Goal: Task Accomplishment & Management: Manage account settings

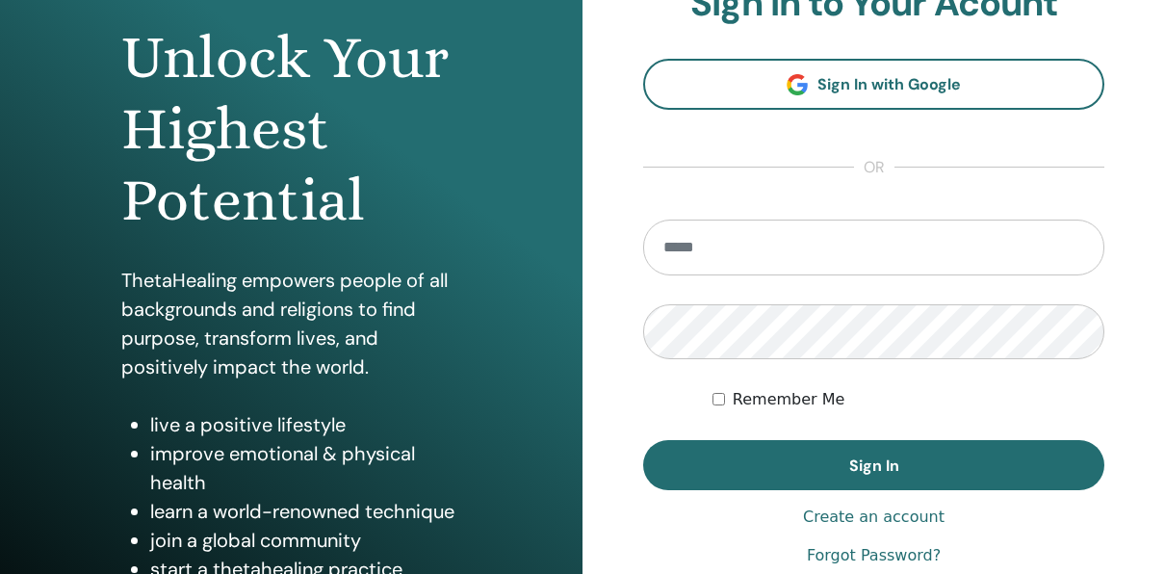
scroll to position [289, 0]
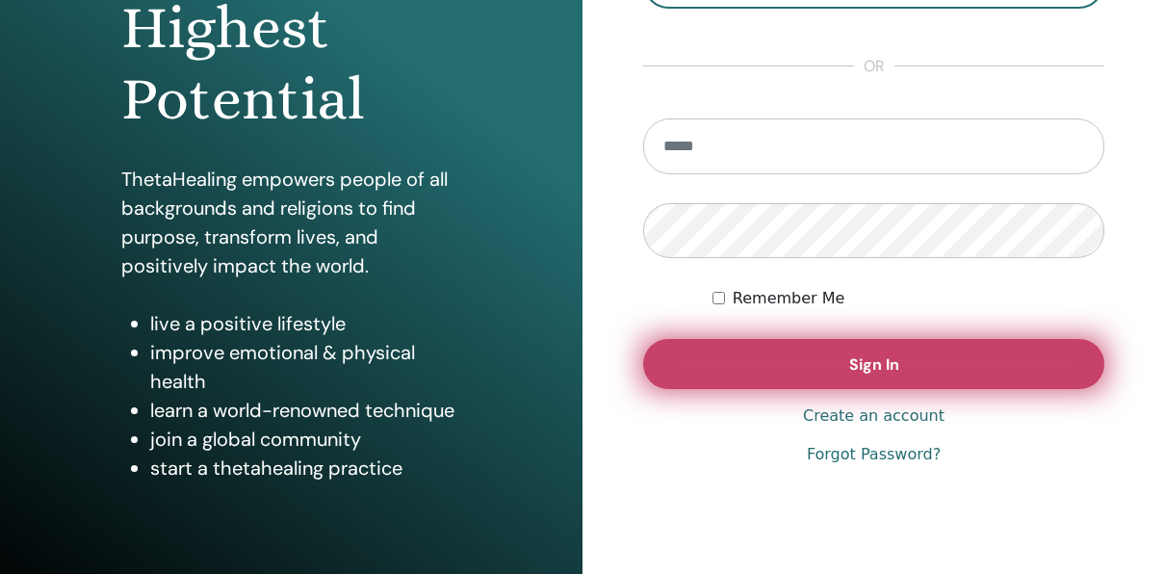
type input "**********"
click at [762, 356] on button "Sign In" at bounding box center [873, 364] width 461 height 50
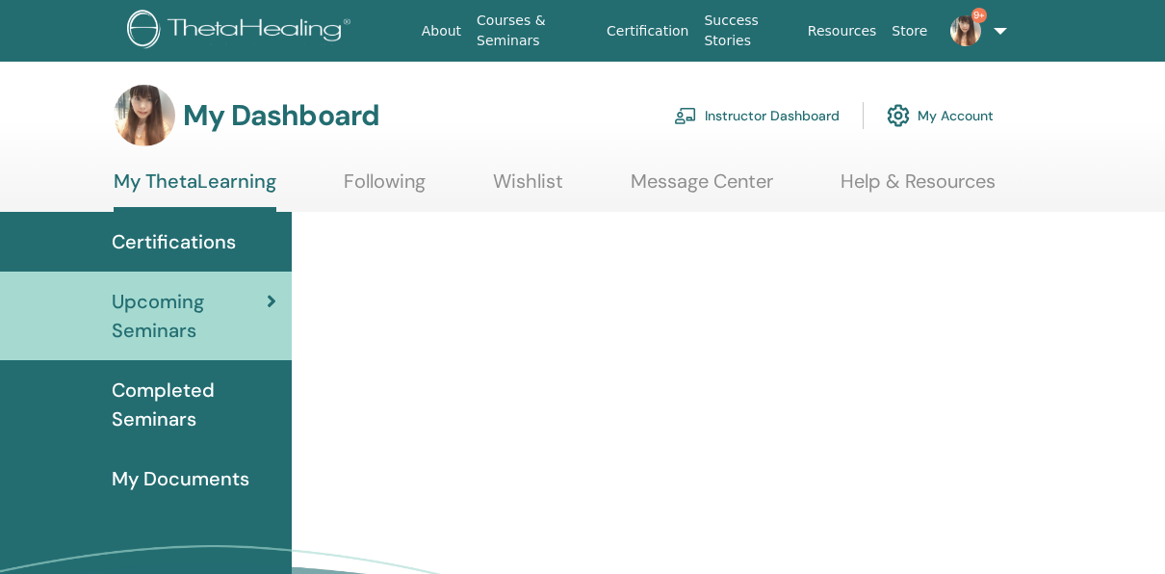
click at [777, 109] on link "Instructor Dashboard" at bounding box center [757, 115] width 166 height 42
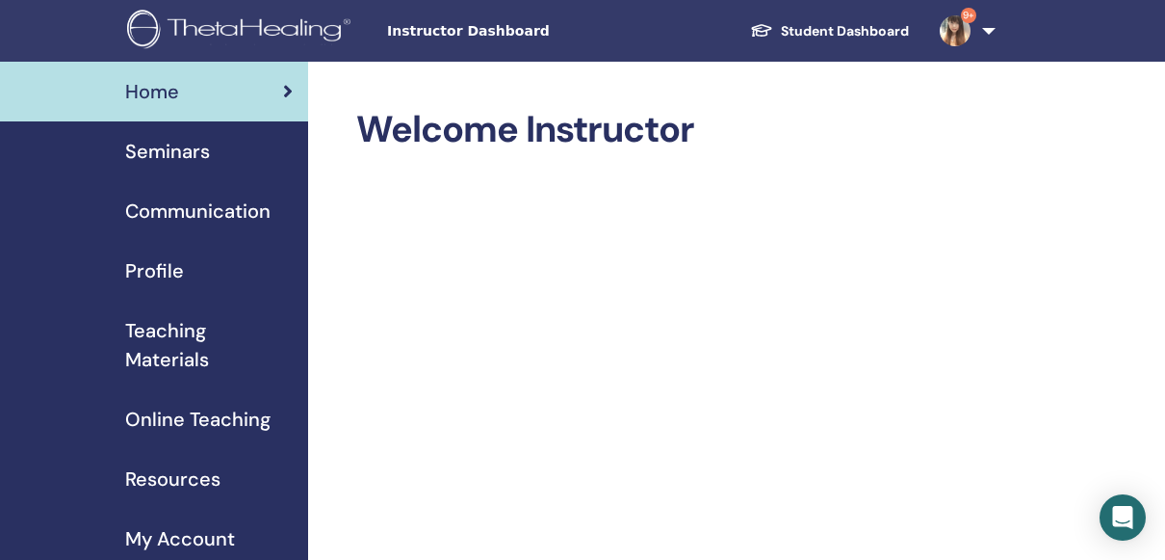
click at [196, 147] on span "Seminars" at bounding box center [167, 151] width 85 height 29
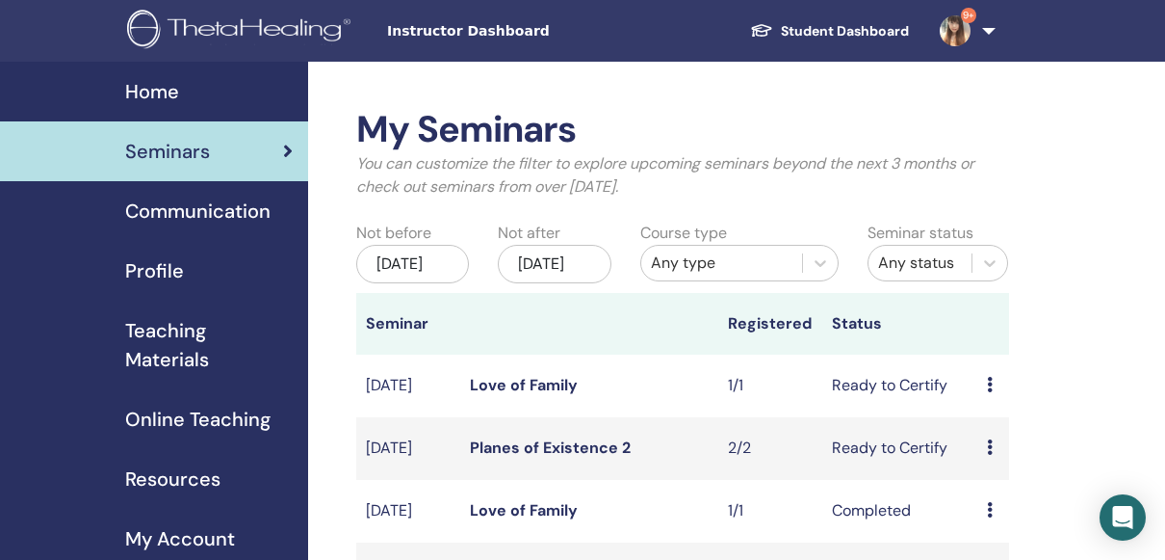
scroll to position [96, 0]
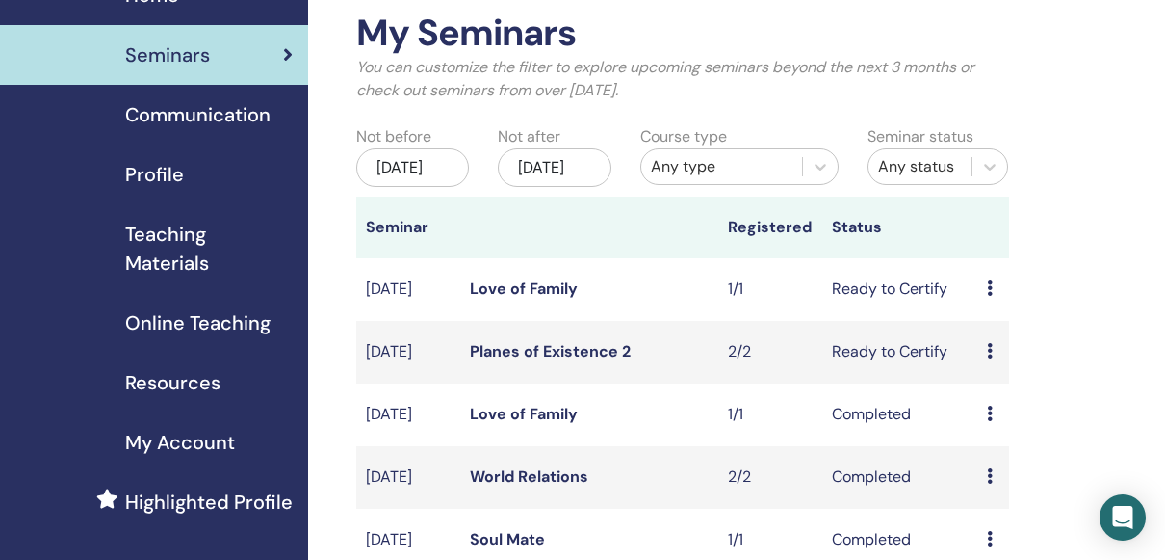
click at [983, 370] on td "Preview Edit Attendees Cancel" at bounding box center [993, 352] width 31 height 63
click at [883, 379] on td "Ready to Certify" at bounding box center [900, 352] width 155 height 63
click at [987, 358] on icon at bounding box center [990, 350] width 6 height 15
click at [995, 442] on link "Attendees" at bounding box center [1005, 445] width 73 height 20
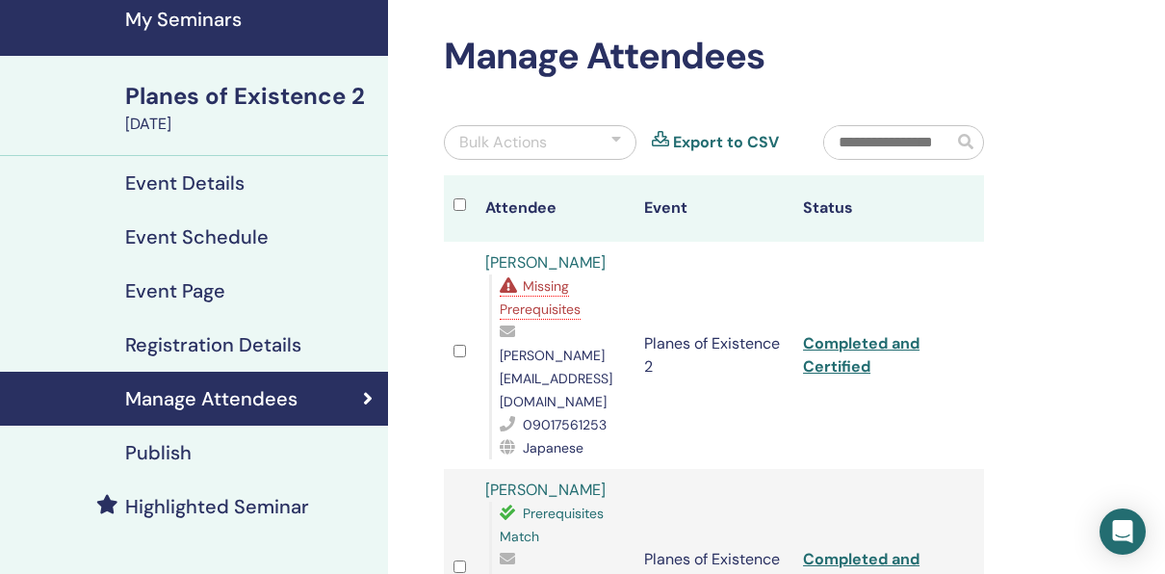
scroll to position [193, 0]
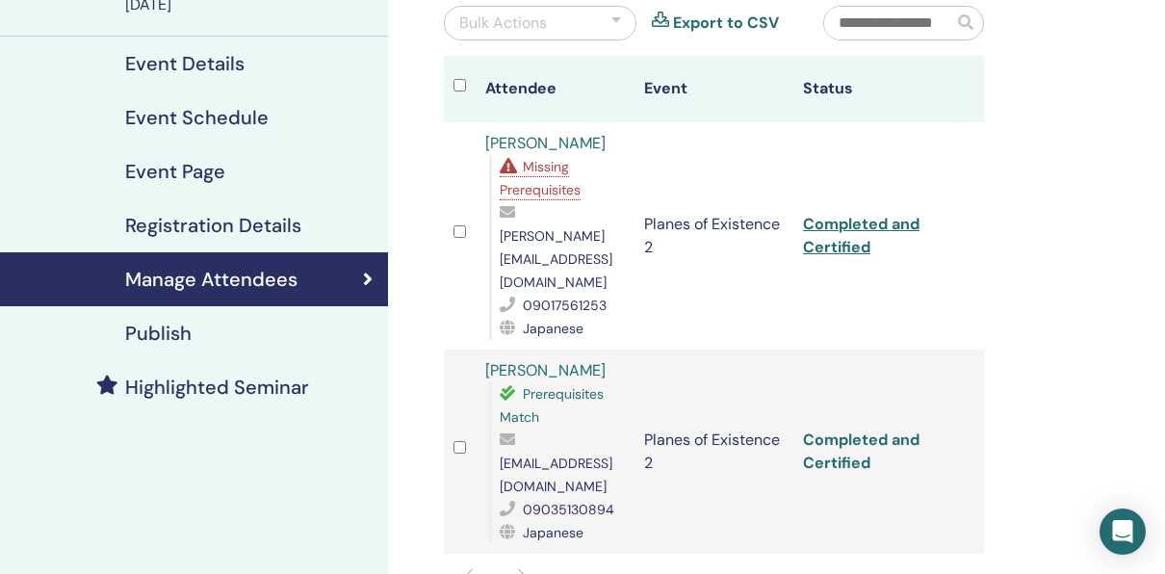
click at [846, 430] on link "Completed and Certified" at bounding box center [861, 451] width 117 height 43
click at [544, 189] on span "Missing Prerequisites" at bounding box center [540, 178] width 81 height 40
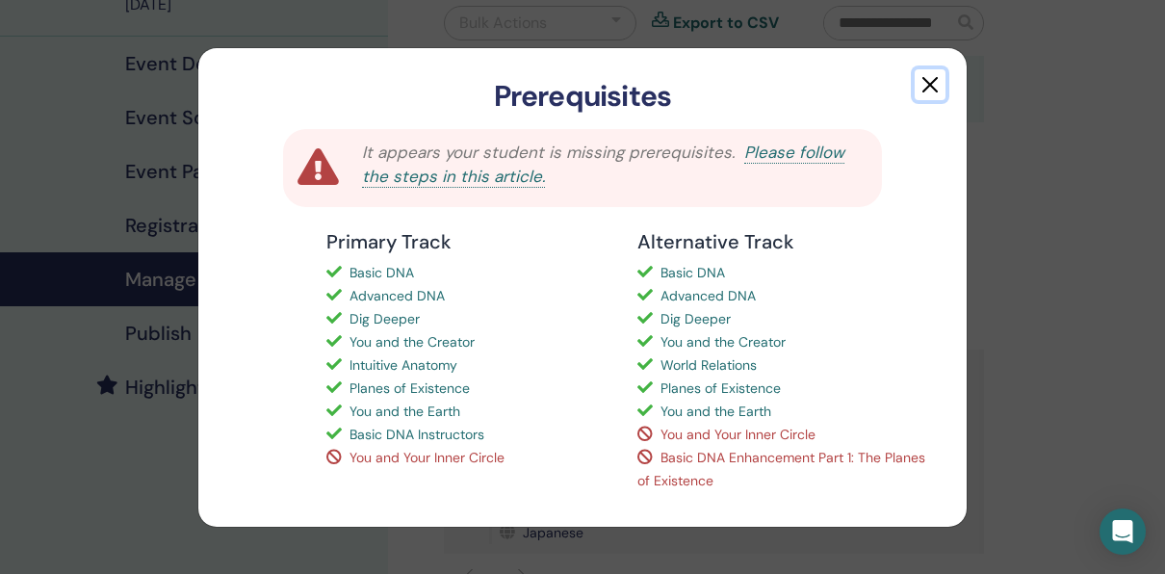
click at [928, 85] on button "button" at bounding box center [930, 84] width 31 height 31
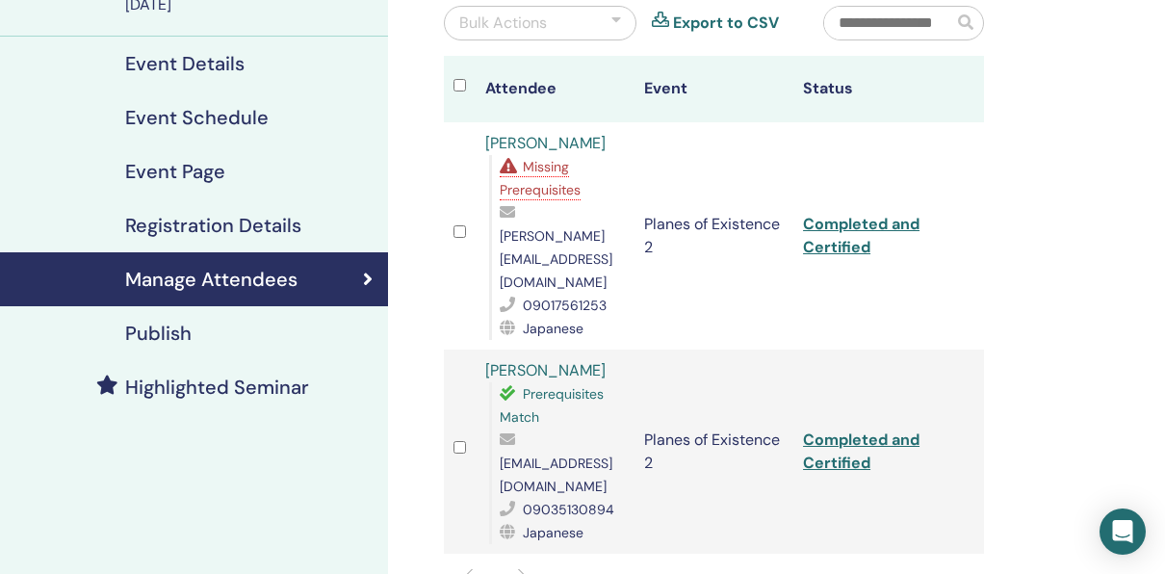
click at [574, 144] on link "[PERSON_NAME]" at bounding box center [545, 143] width 120 height 20
click at [828, 214] on link "Completed and Certified" at bounding box center [861, 235] width 117 height 43
click at [829, 214] on link "Completed and Certified" at bounding box center [861, 235] width 117 height 43
click at [830, 214] on link "Completed and Certified" at bounding box center [861, 235] width 117 height 43
